Goal: Task Accomplishment & Management: Use online tool/utility

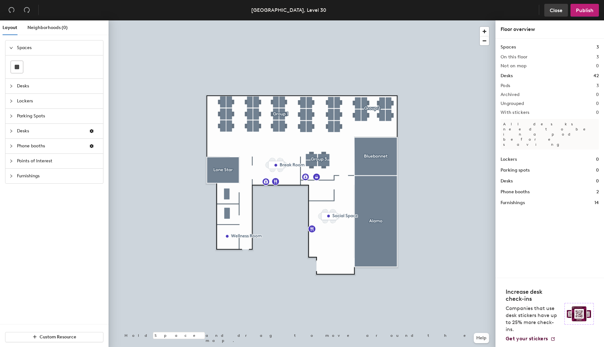
click at [560, 12] on span "Close" at bounding box center [556, 10] width 13 height 6
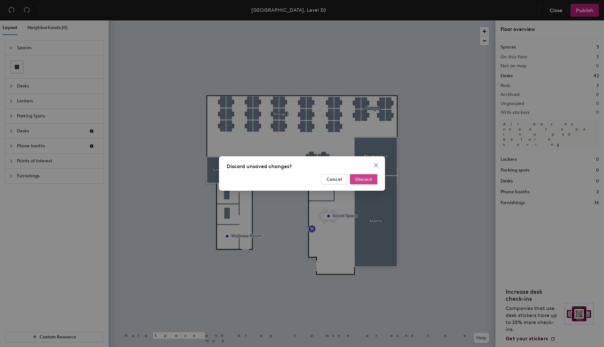
click at [362, 180] on span "Discard" at bounding box center [363, 179] width 17 height 5
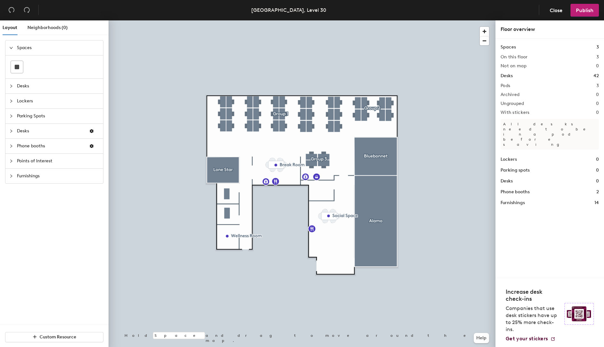
click at [32, 161] on span "Points of Interest" at bounding box center [58, 161] width 82 height 15
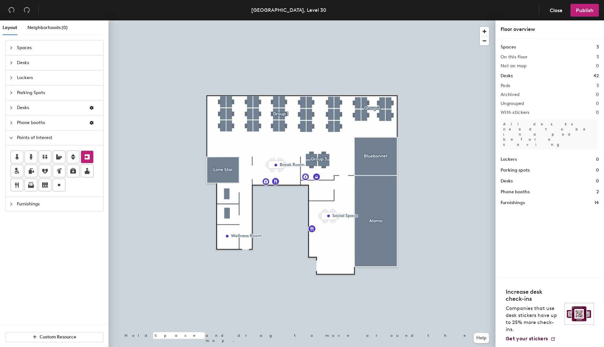
click at [89, 159] on icon at bounding box center [87, 157] width 8 height 8
click at [89, 158] on icon at bounding box center [87, 157] width 8 height 8
click at [583, 13] on button "Publish" at bounding box center [584, 10] width 28 height 13
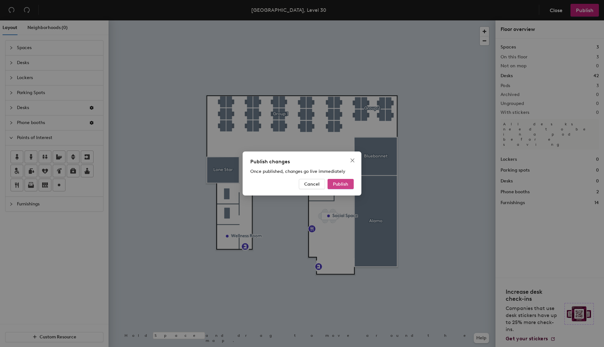
click at [348, 183] on button "Publish" at bounding box center [340, 184] width 26 height 10
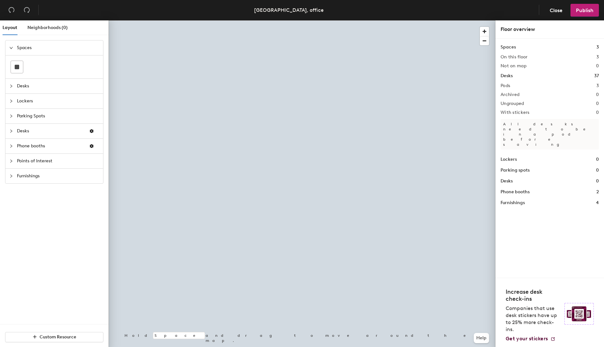
click at [39, 162] on span "Points of Interest" at bounding box center [58, 161] width 82 height 15
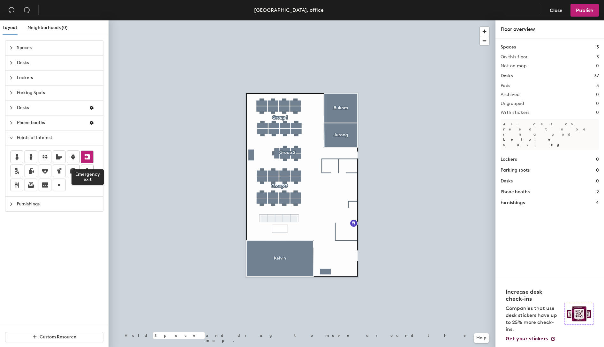
click at [85, 157] on icon at bounding box center [87, 156] width 5 height 5
click at [85, 154] on icon at bounding box center [87, 156] width 5 height 5
click at [576, 12] on span "Publish" at bounding box center [585, 10] width 18 height 6
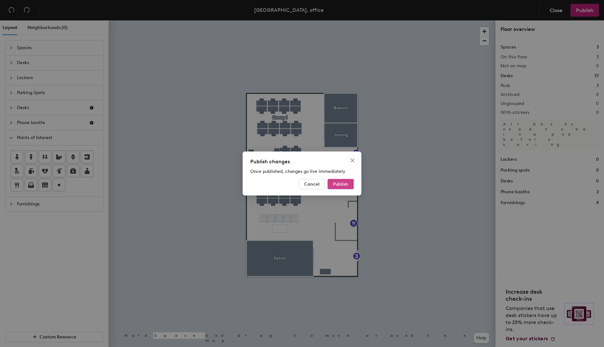
click at [343, 186] on span "Publish" at bounding box center [340, 184] width 15 height 5
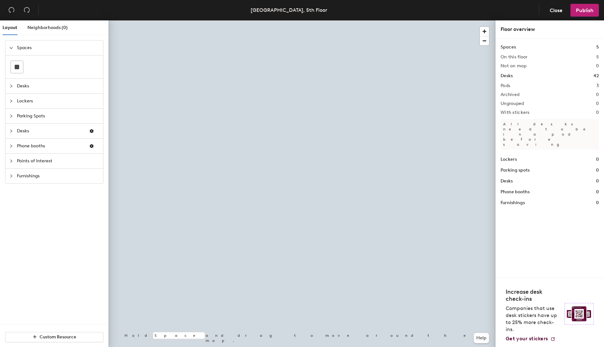
click at [29, 162] on span "Points of Interest" at bounding box center [58, 161] width 82 height 15
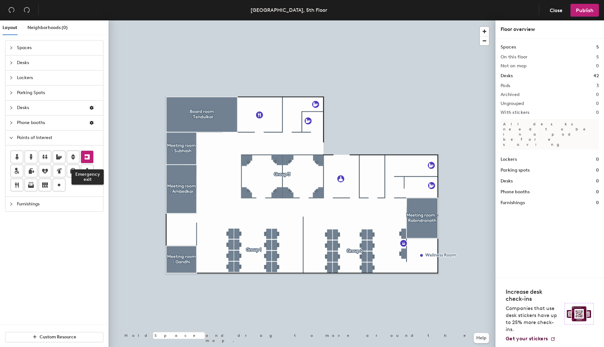
click at [87, 159] on icon at bounding box center [87, 156] width 5 height 5
click at [86, 154] on icon at bounding box center [87, 156] width 5 height 5
click at [581, 13] on button "Publish" at bounding box center [584, 10] width 28 height 13
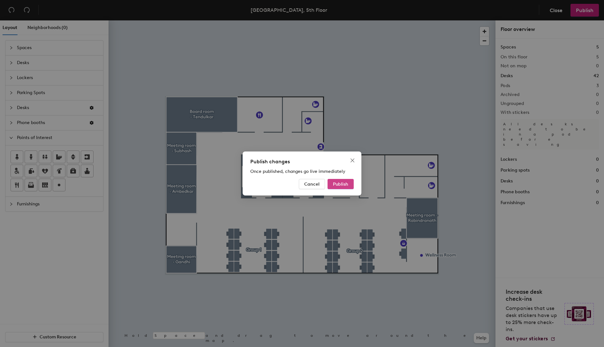
click at [344, 185] on span "Publish" at bounding box center [340, 184] width 15 height 5
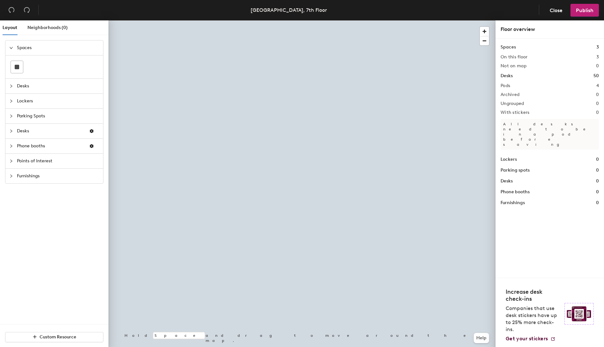
click at [39, 159] on span "Points of Interest" at bounding box center [58, 161] width 82 height 15
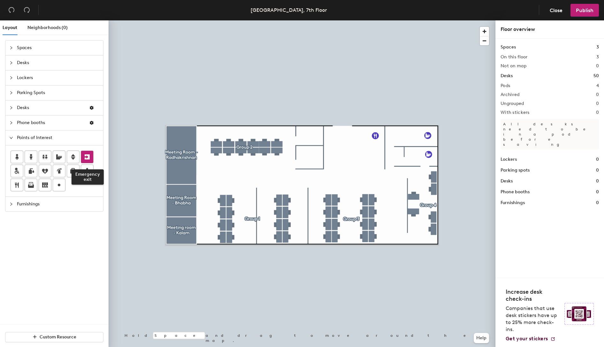
click at [84, 156] on icon at bounding box center [87, 157] width 8 height 8
click at [581, 14] on button "Publish" at bounding box center [584, 10] width 28 height 13
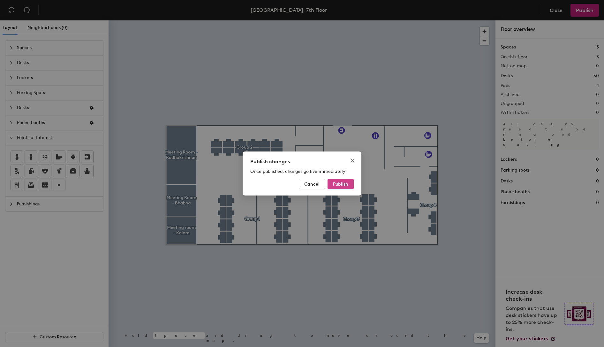
click at [347, 182] on span "Publish" at bounding box center [340, 184] width 15 height 5
